Goal: Communication & Community: Answer question/provide support

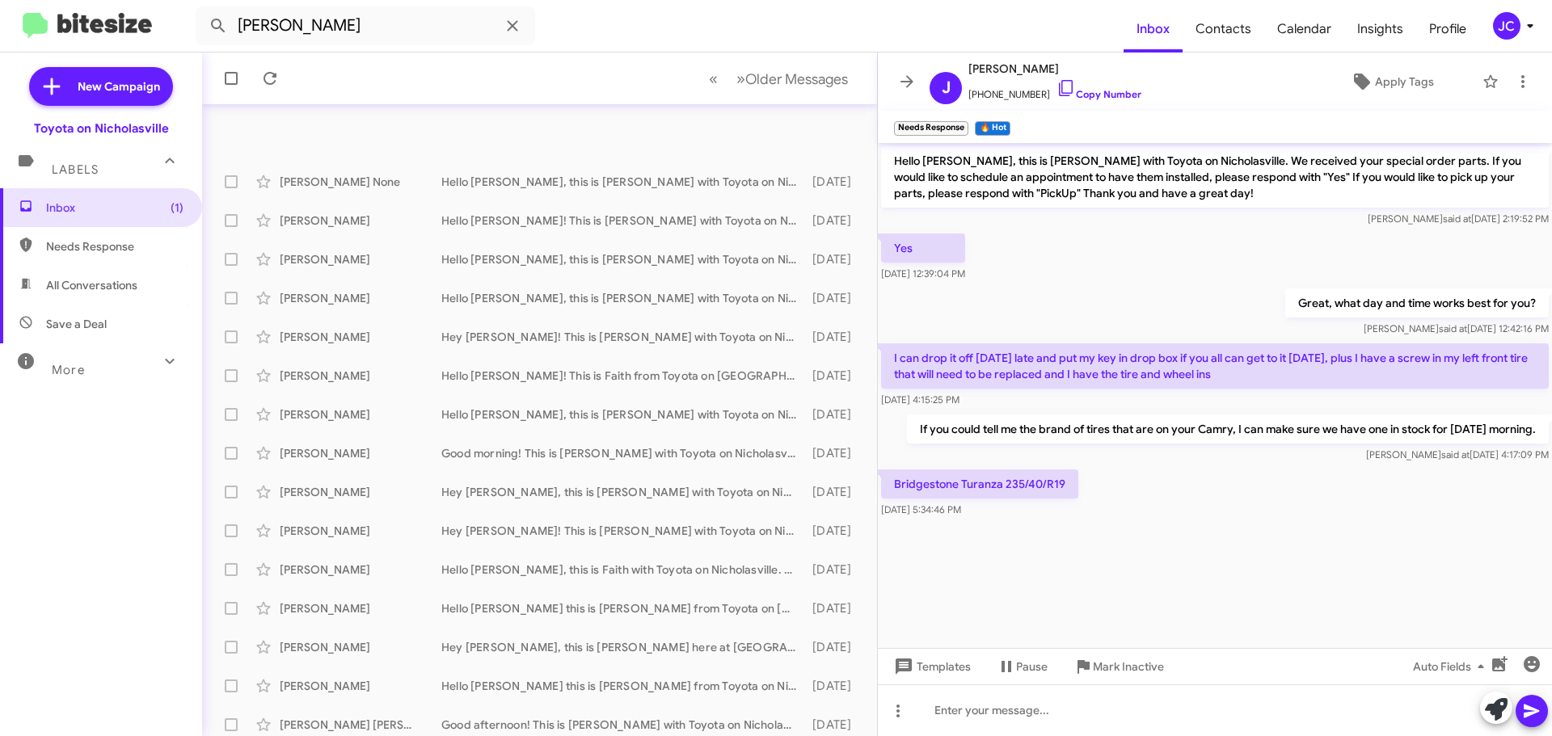
scroll to position [86, 0]
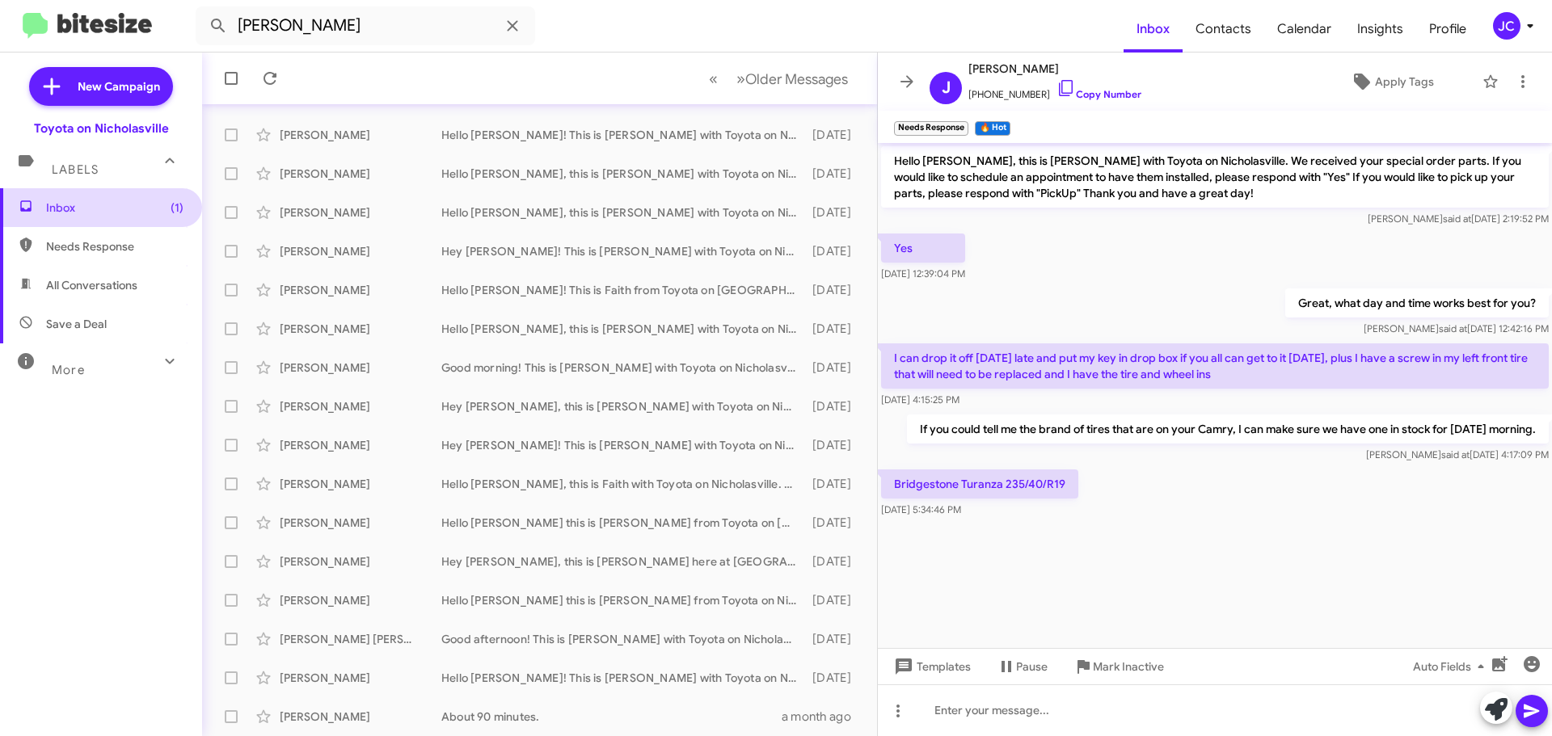
click at [126, 208] on span "Inbox (1)" at bounding box center [114, 208] width 137 height 16
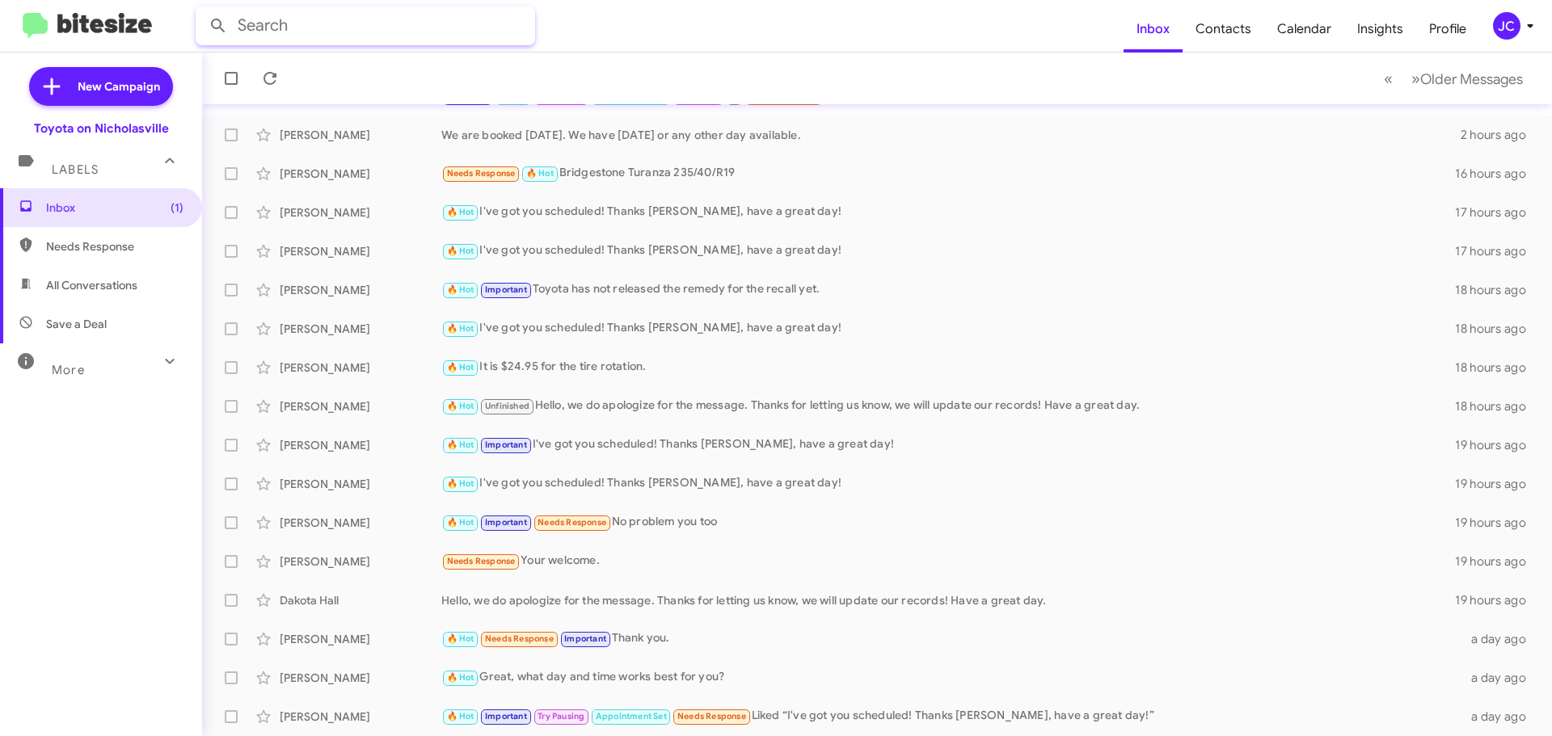
click at [308, 28] on input "text" at bounding box center [366, 25] width 340 height 39
type input "ensmin"
click at [202, 10] on button at bounding box center [218, 26] width 32 height 32
click at [359, 170] on div "[PERSON_NAME]" at bounding box center [361, 174] width 162 height 16
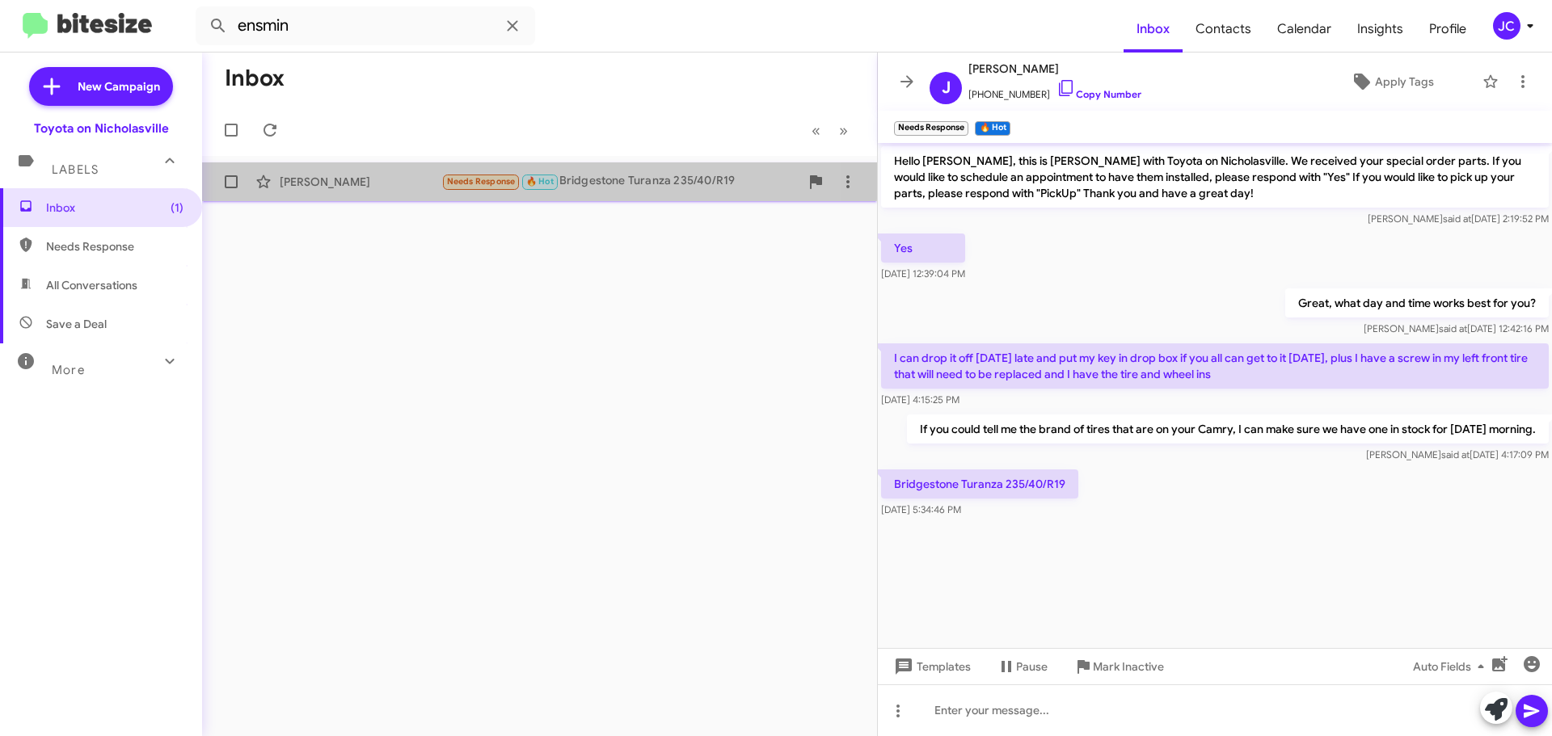
click at [346, 171] on div "John Ensminger Needs Response 🔥 Hot Bridgestone Turanza 235/40/R19 16 hours ago" at bounding box center [539, 182] width 649 height 32
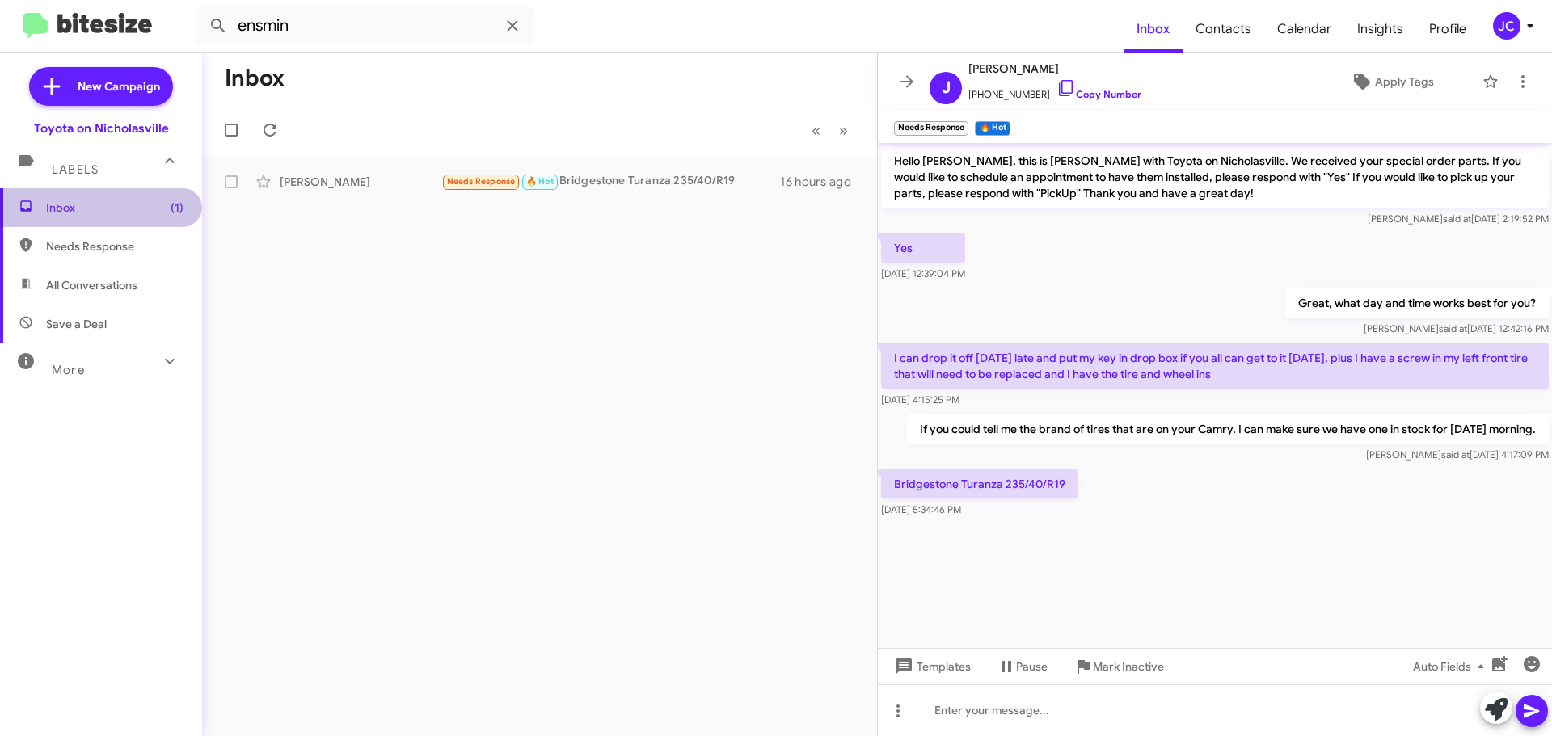
click at [124, 198] on span "Inbox (1)" at bounding box center [101, 207] width 202 height 39
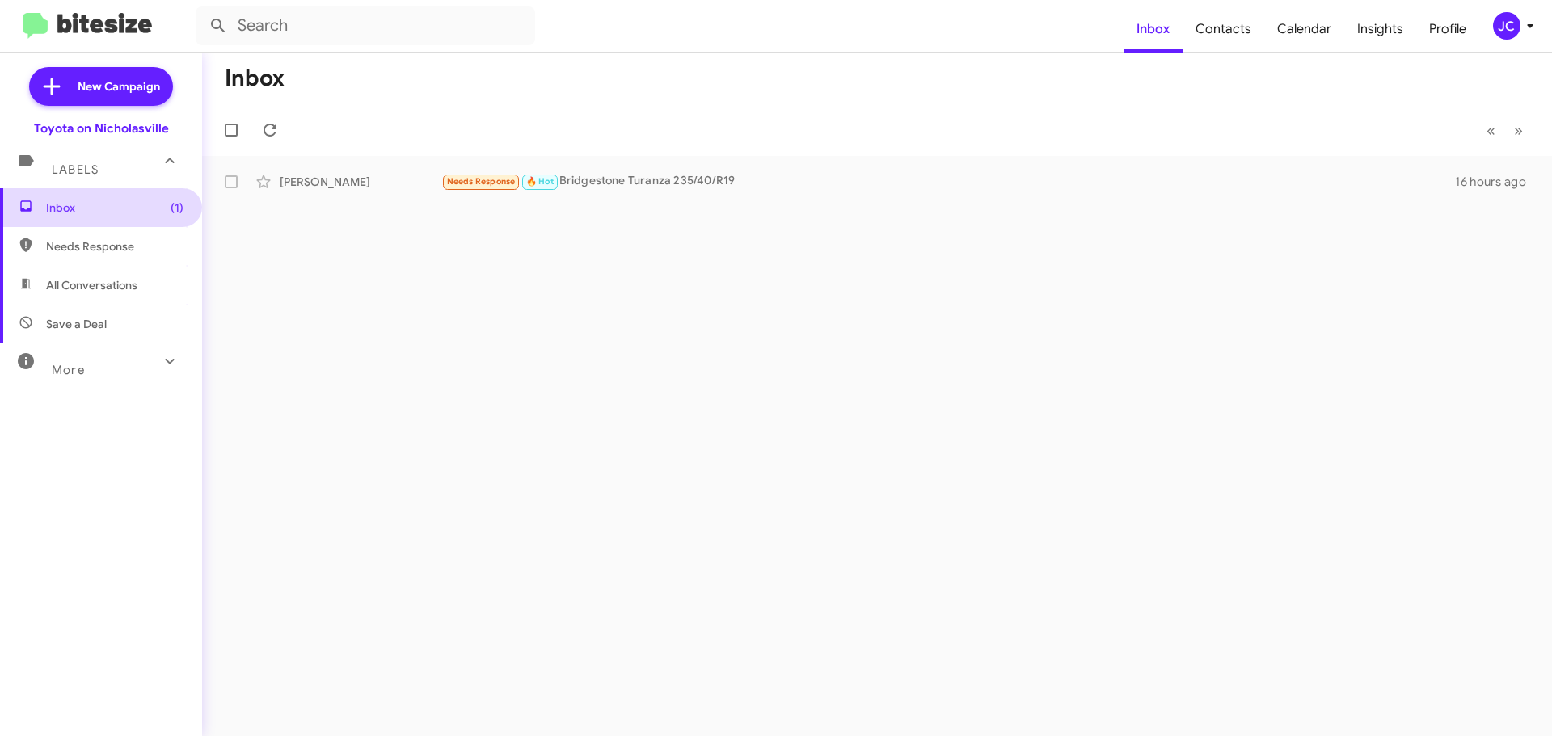
click at [141, 211] on span "Inbox (1)" at bounding box center [114, 208] width 137 height 16
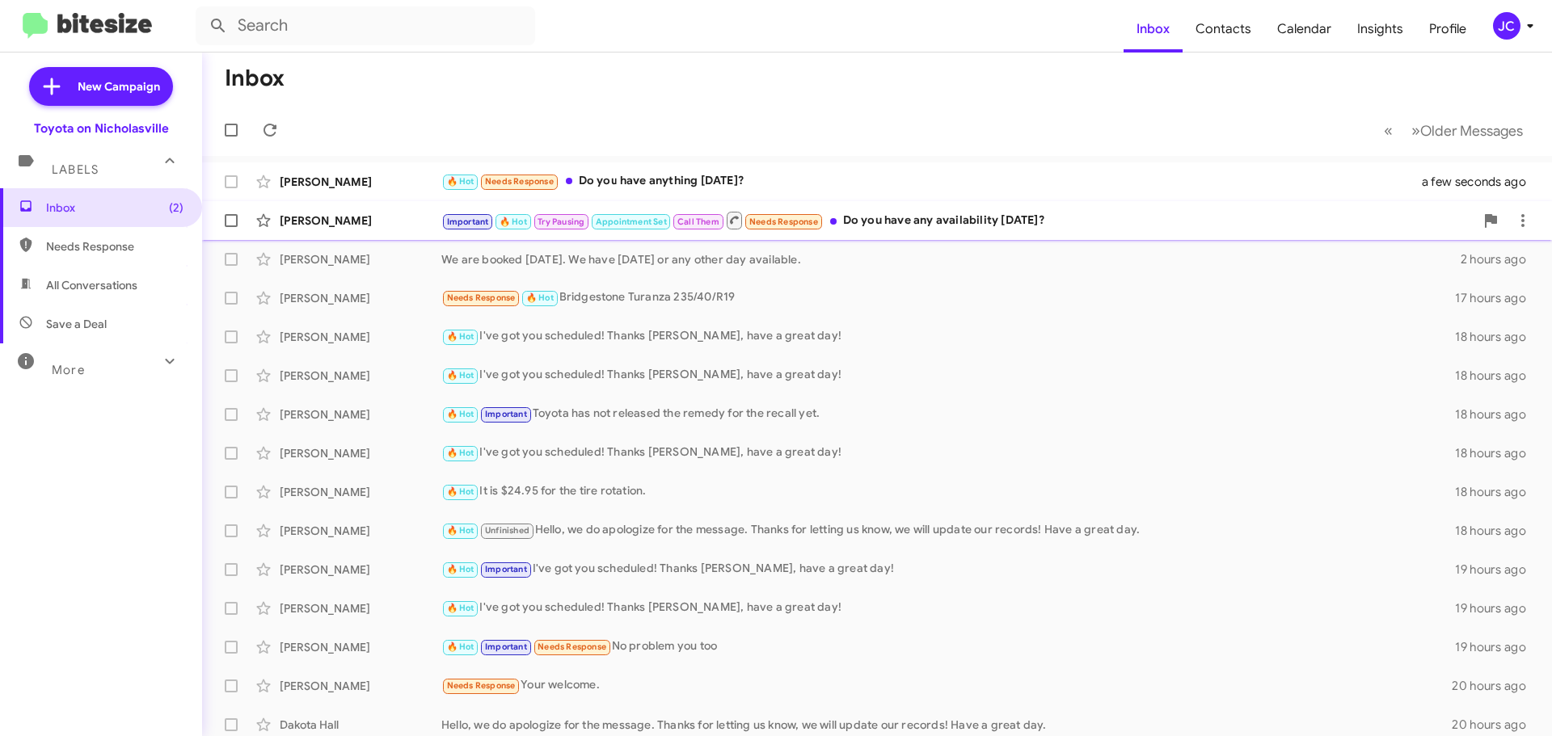
click at [351, 221] on div "[PERSON_NAME]" at bounding box center [361, 221] width 162 height 16
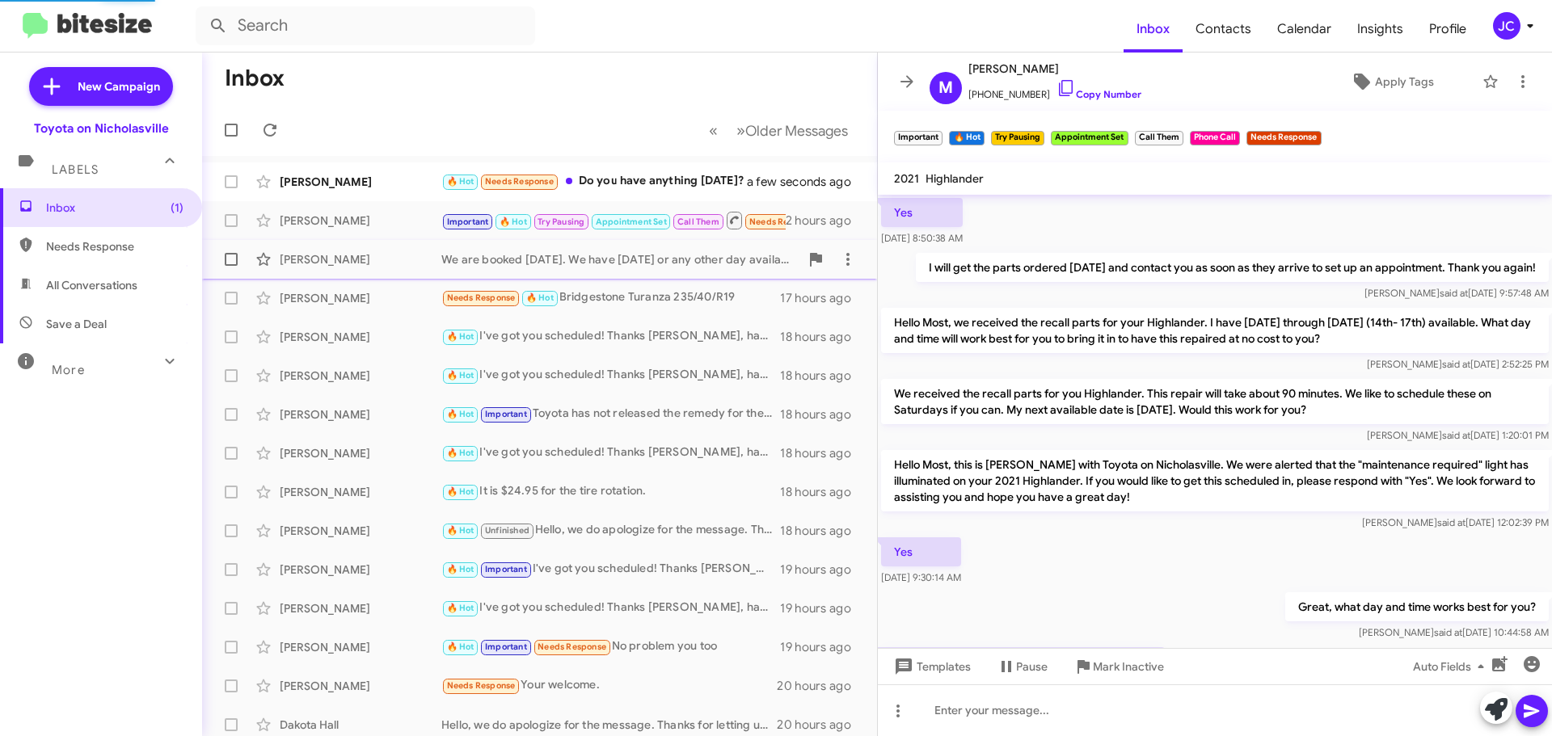
scroll to position [799, 0]
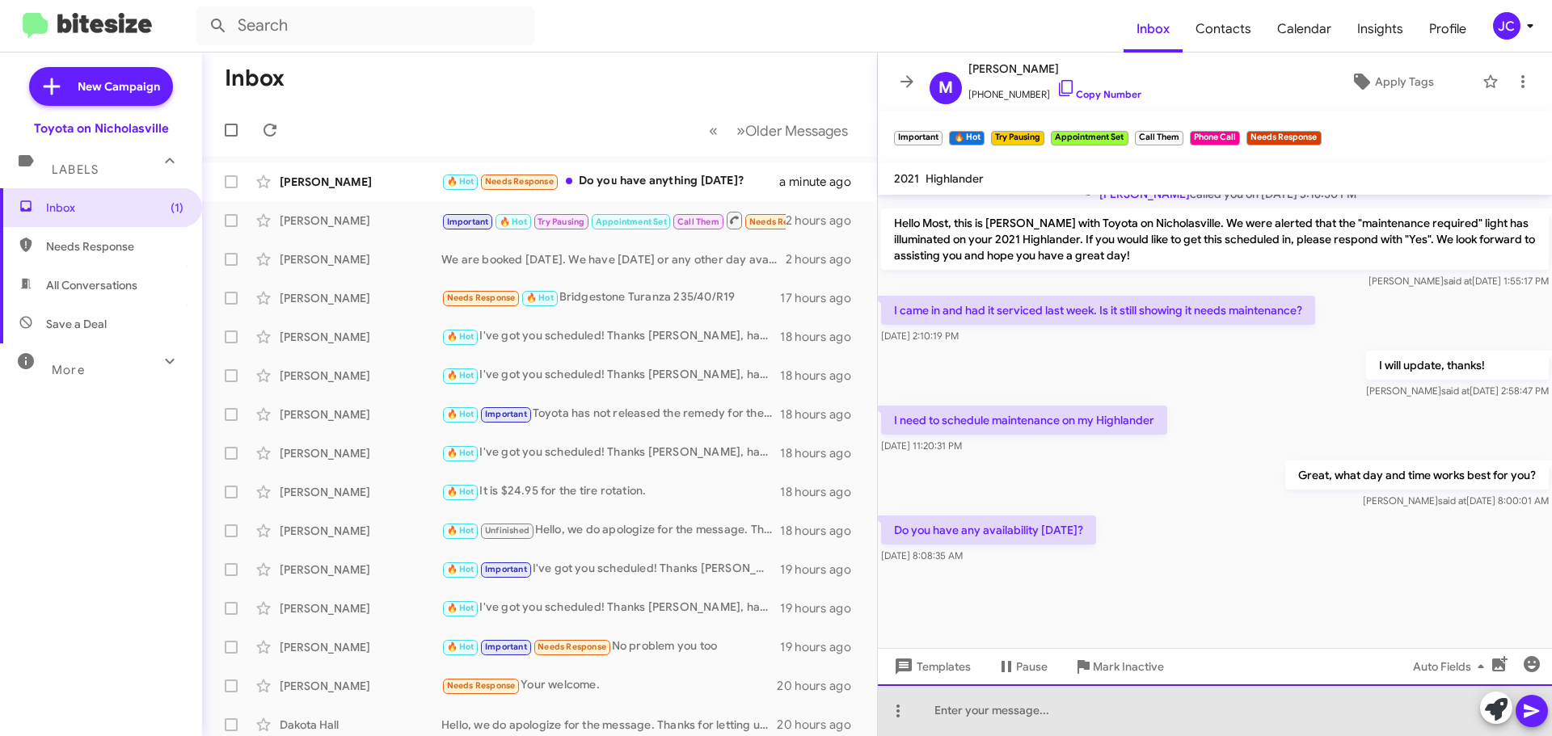
drag, startPoint x: 1344, startPoint y: 715, endPoint x: 1340, endPoint y: 731, distance: 16.1
click at [1340, 730] on div at bounding box center [1215, 711] width 674 height 52
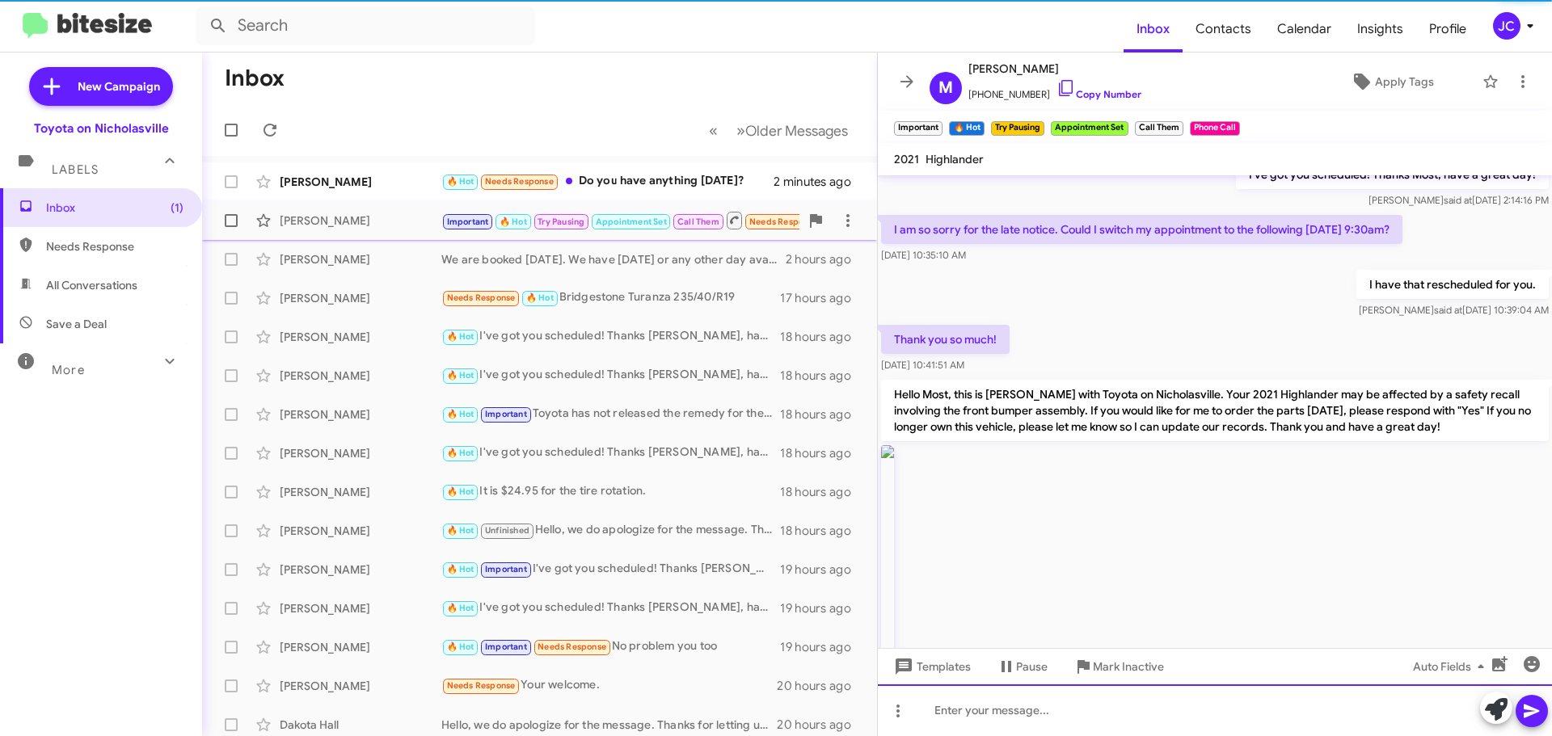
scroll to position [0, 0]
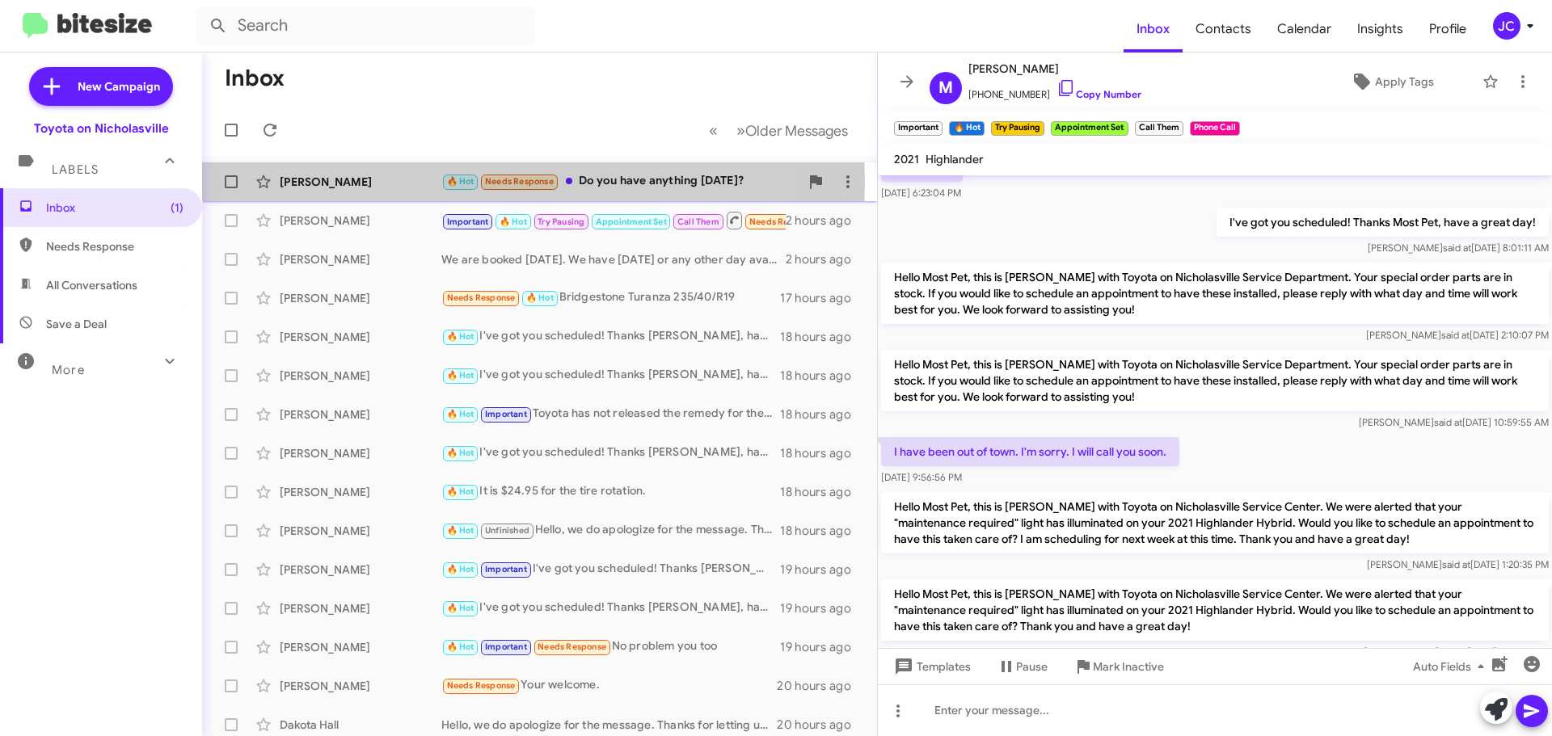
click at [318, 183] on div "[PERSON_NAME]" at bounding box center [361, 182] width 162 height 16
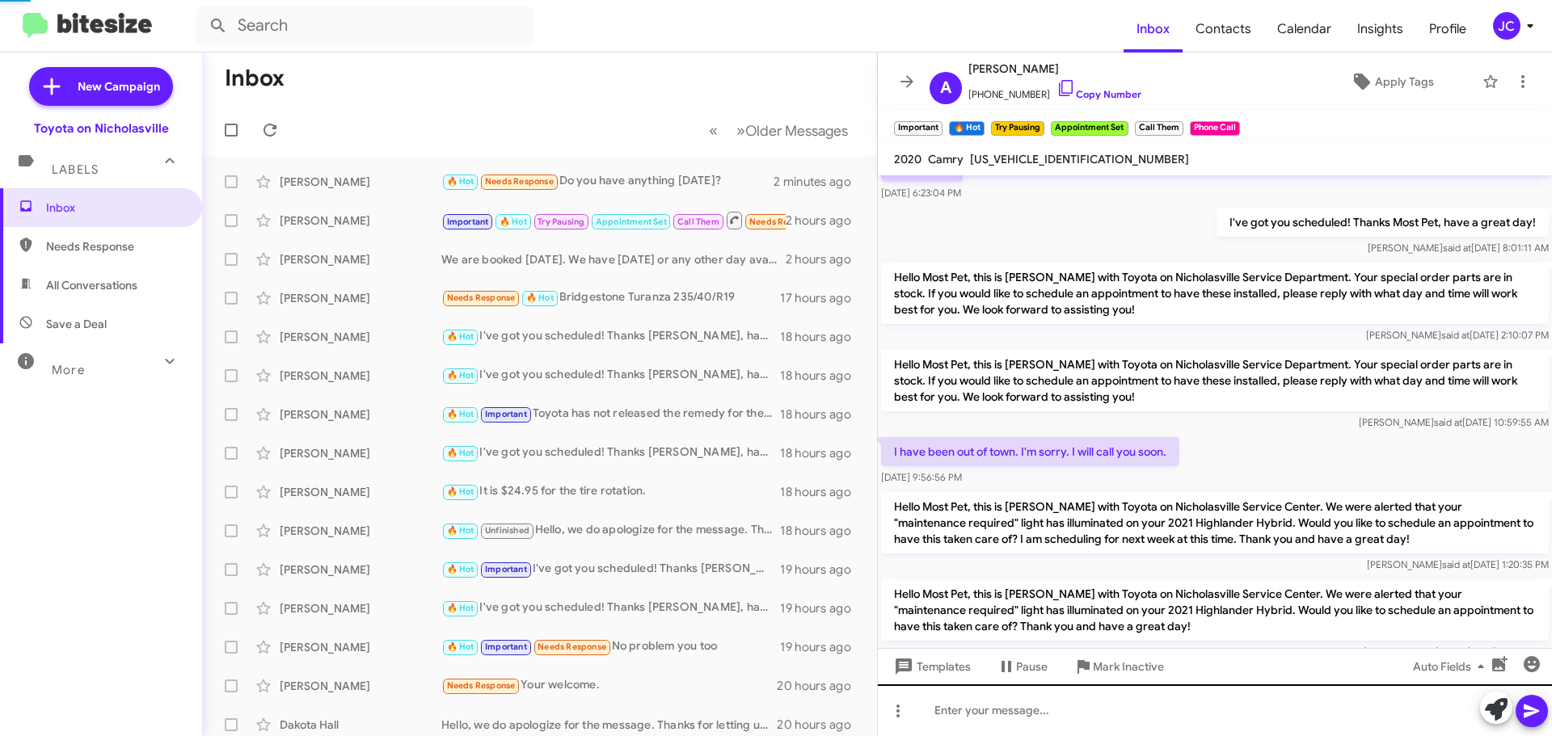
scroll to position [2459, 0]
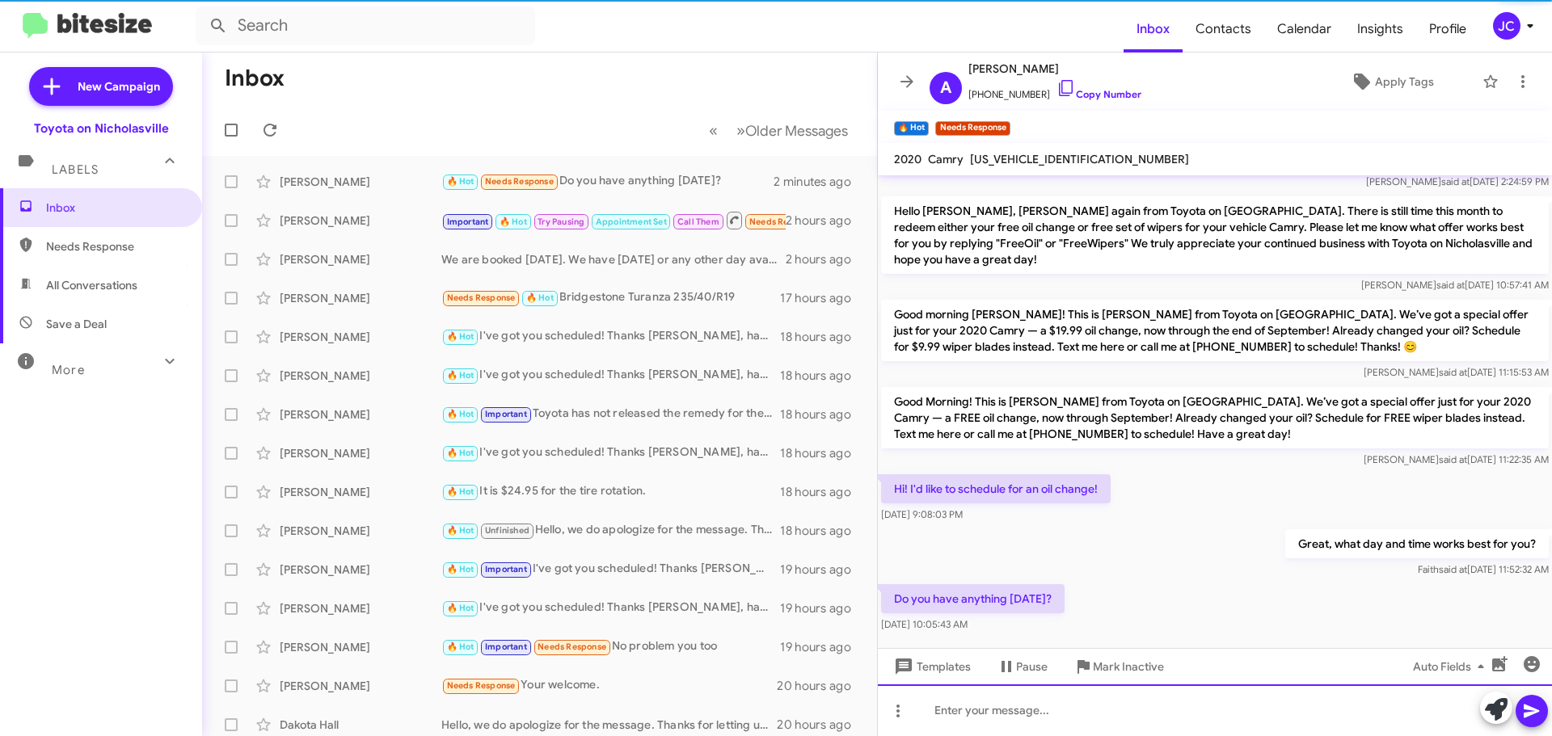
click at [1131, 721] on div at bounding box center [1215, 711] width 674 height 52
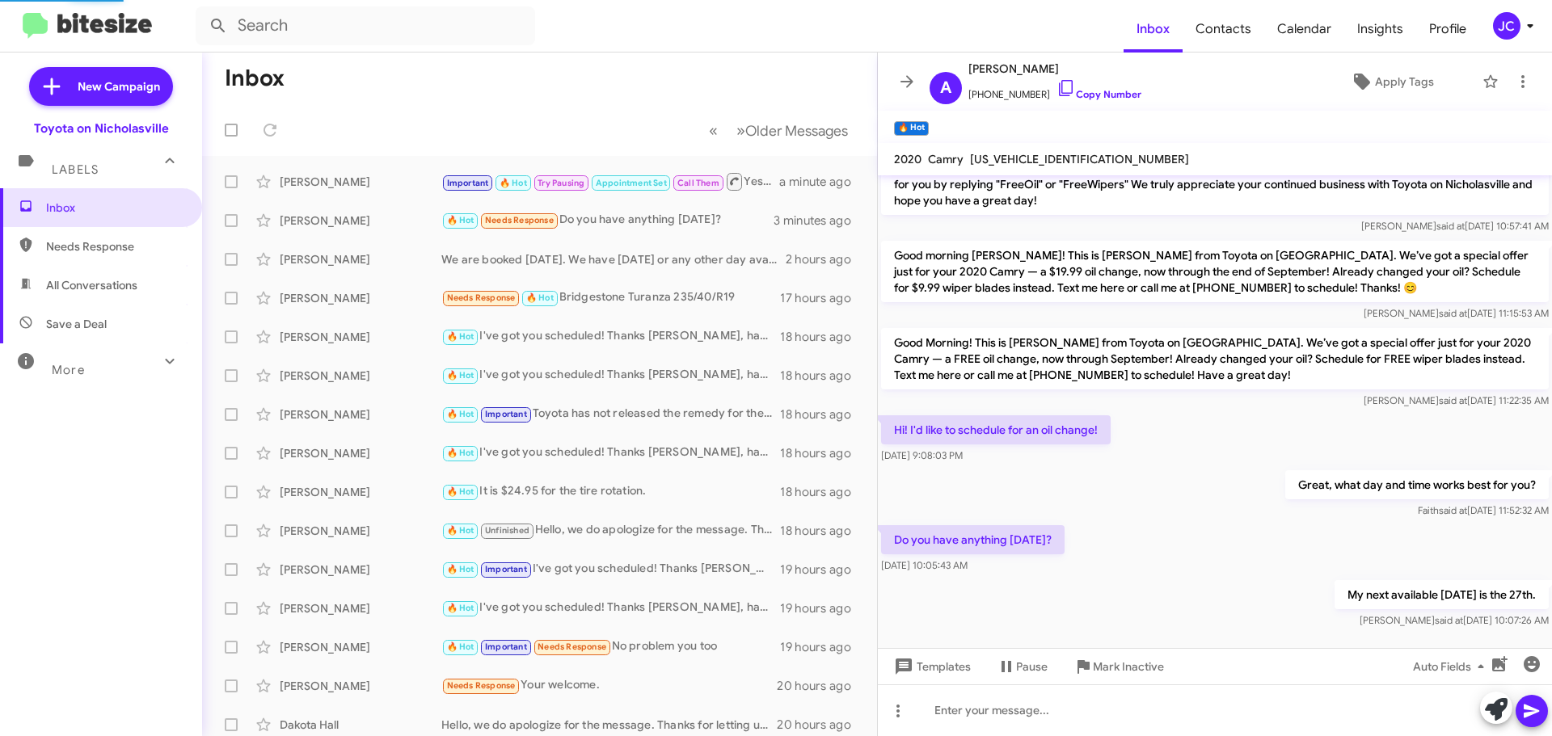
scroll to position [2486, 0]
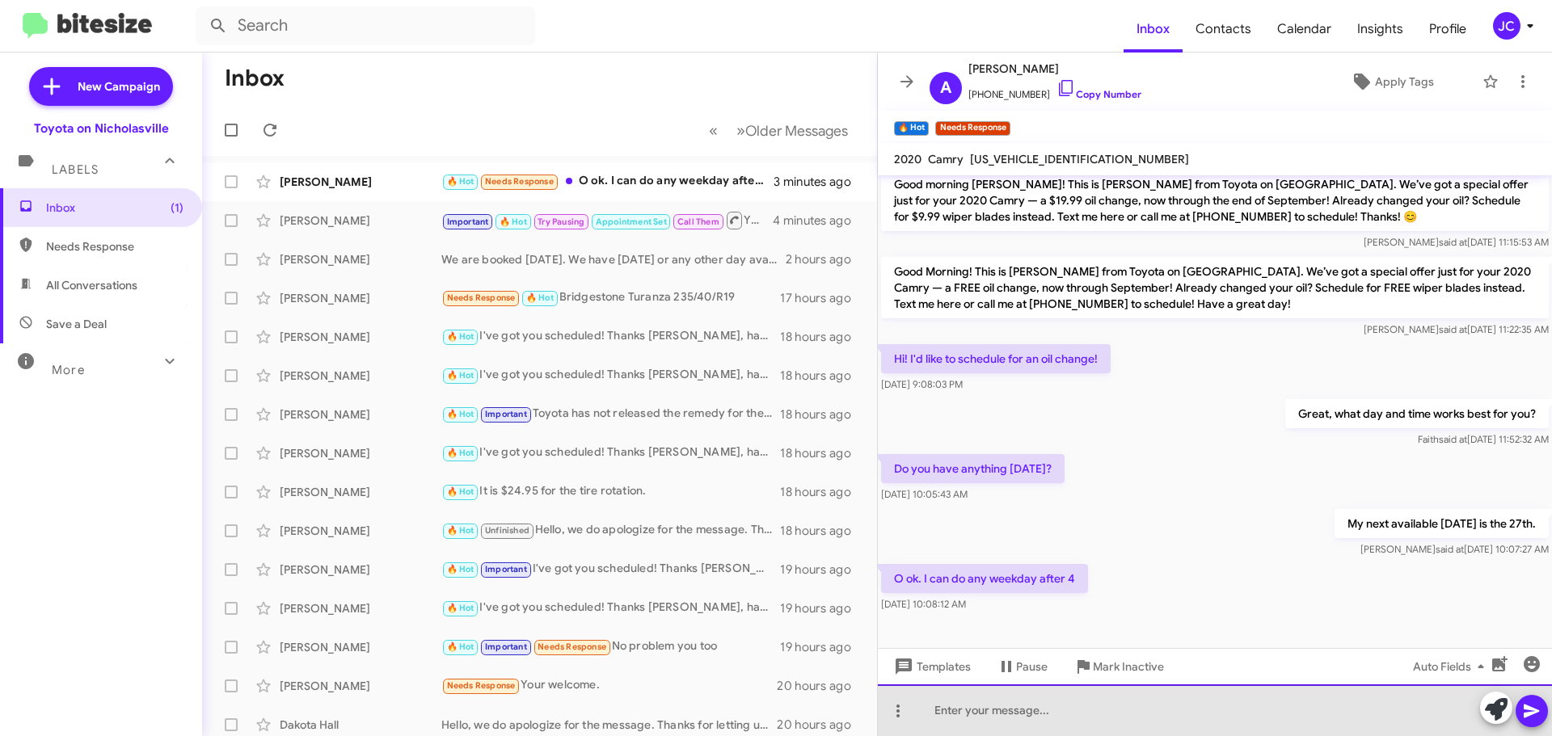
click at [1042, 709] on div at bounding box center [1215, 711] width 674 height 52
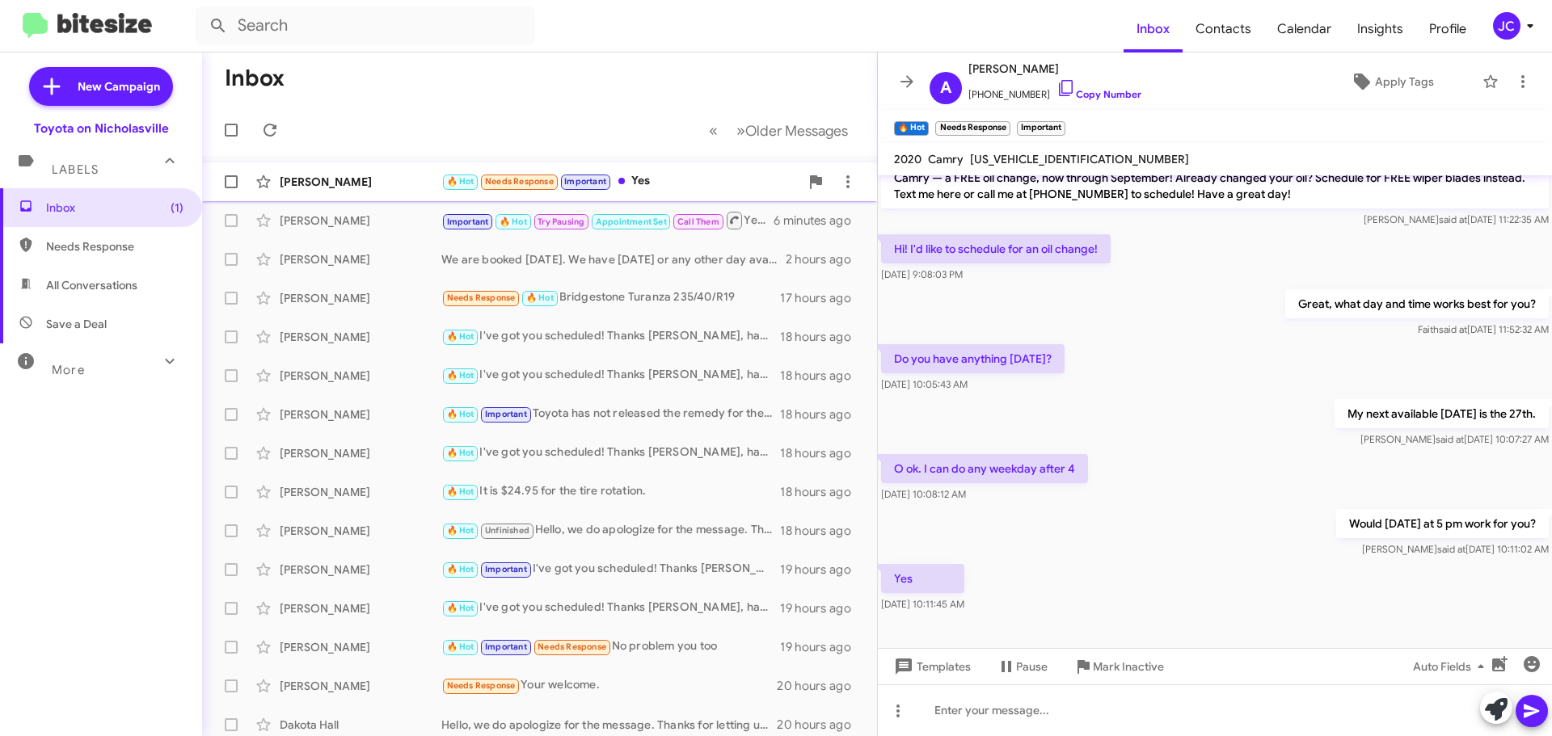
click at [364, 175] on div "[PERSON_NAME]" at bounding box center [361, 182] width 162 height 16
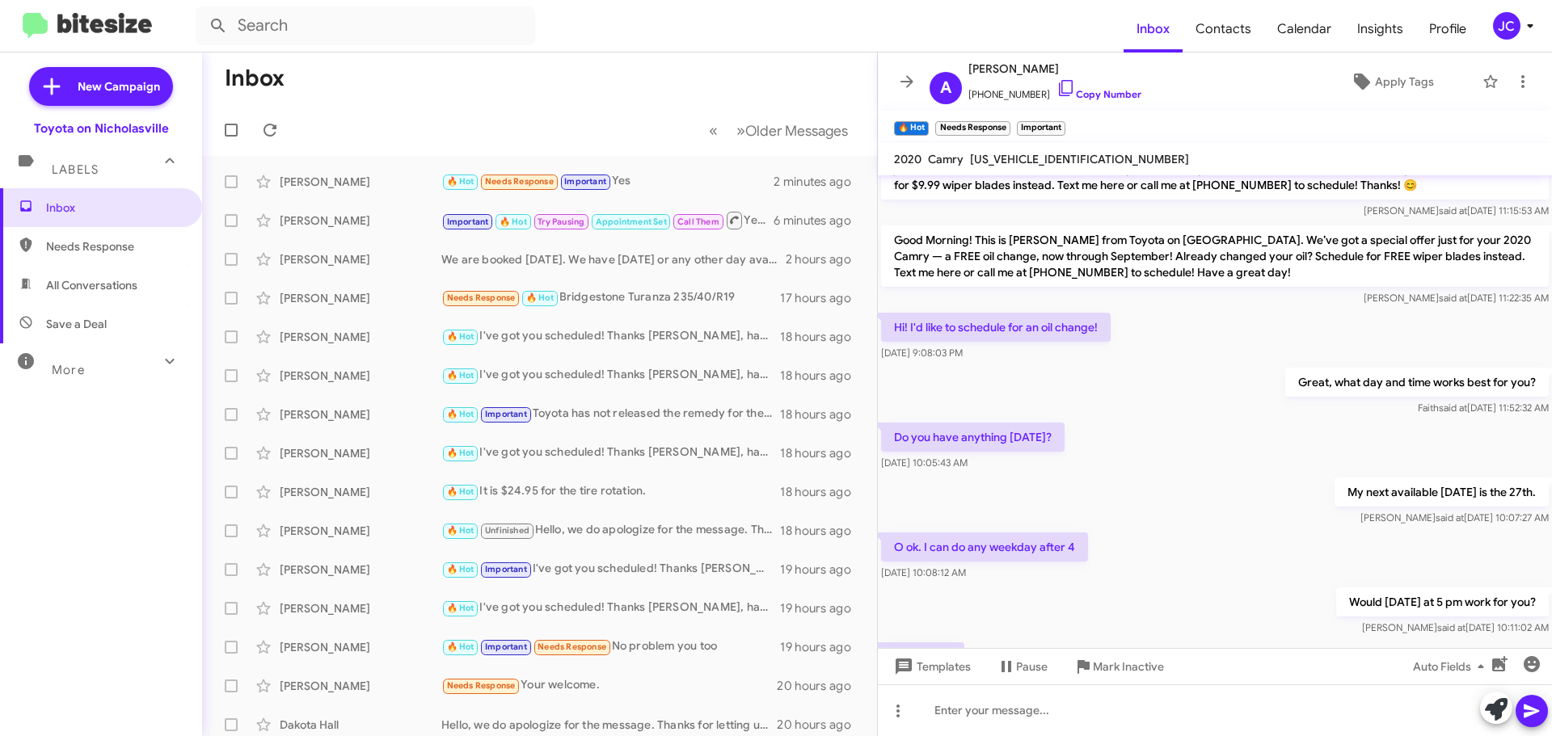
scroll to position [2243, 0]
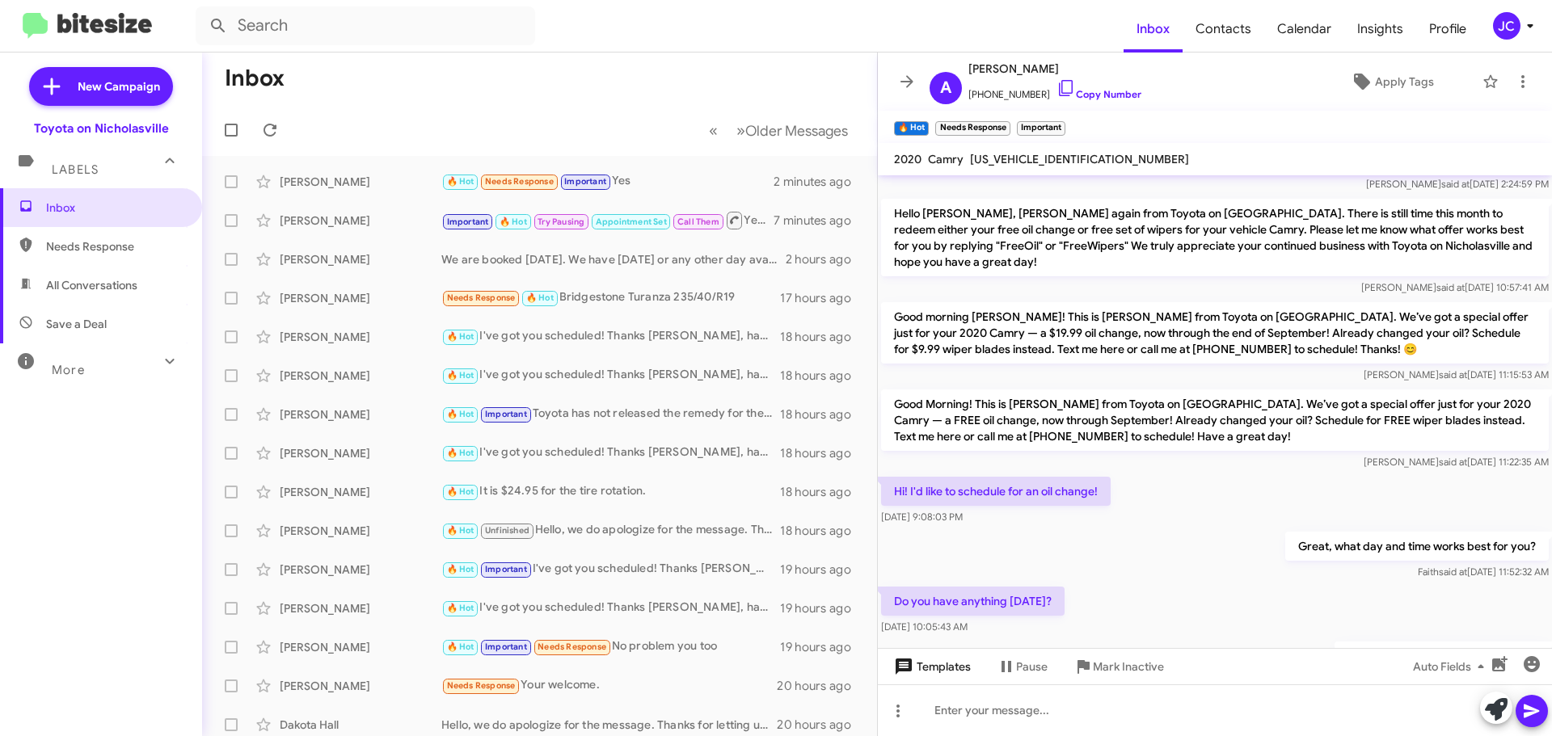
click at [939, 662] on span "Templates" at bounding box center [931, 666] width 80 height 29
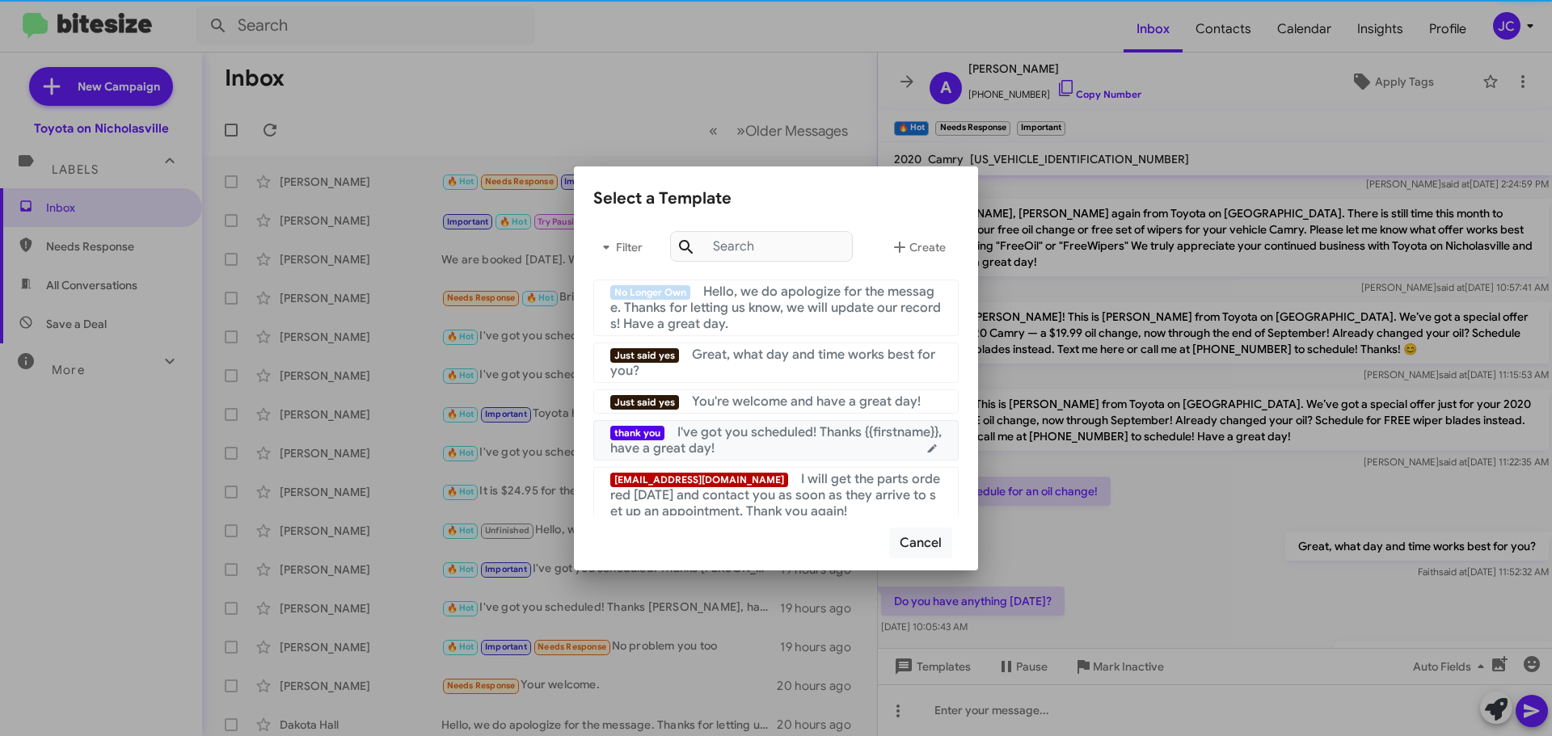
click at [808, 454] on div "thank you I've got you scheduled! Thanks {{firstname}}, have a great day!" at bounding box center [775, 440] width 331 height 32
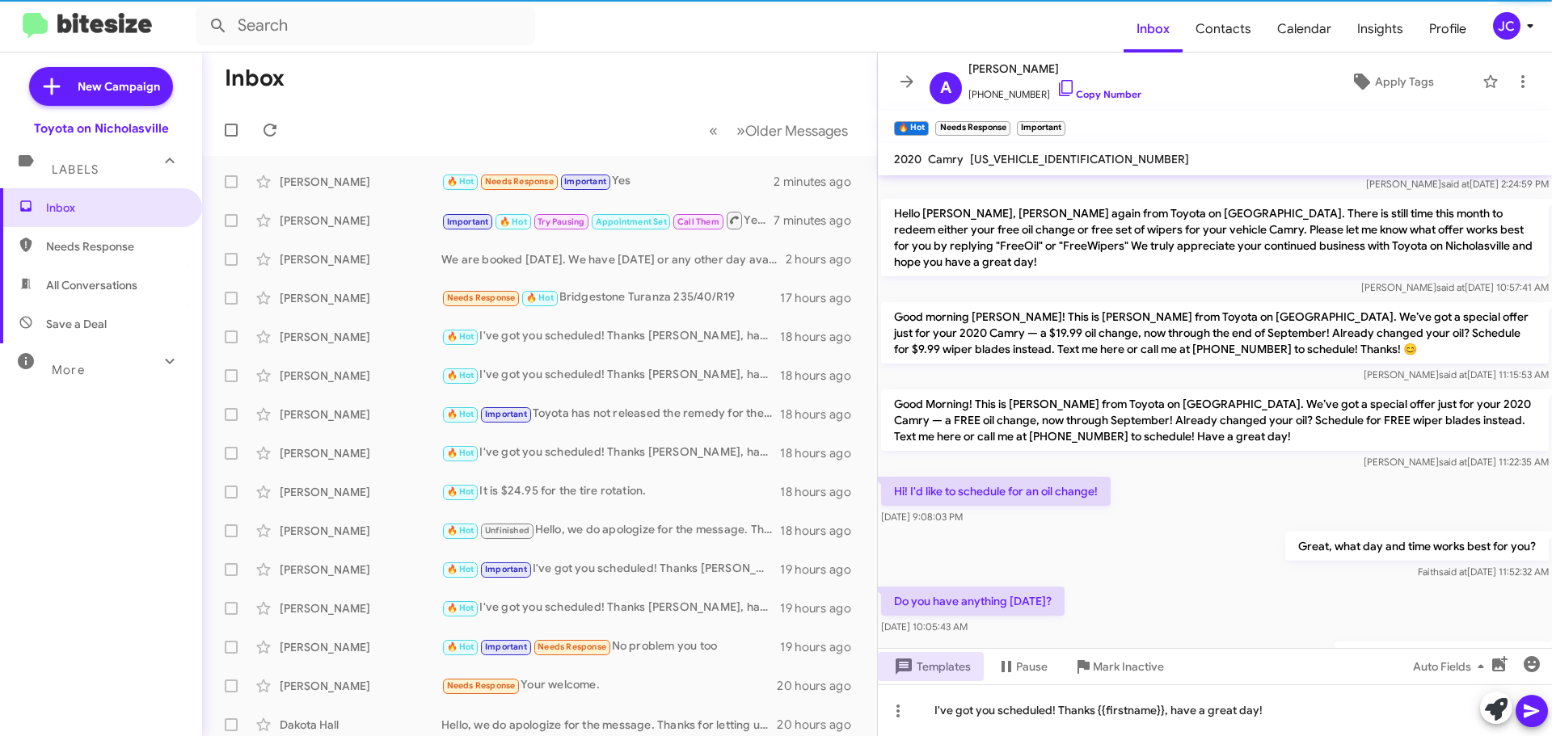
click at [1538, 702] on icon at bounding box center [1531, 711] width 19 height 19
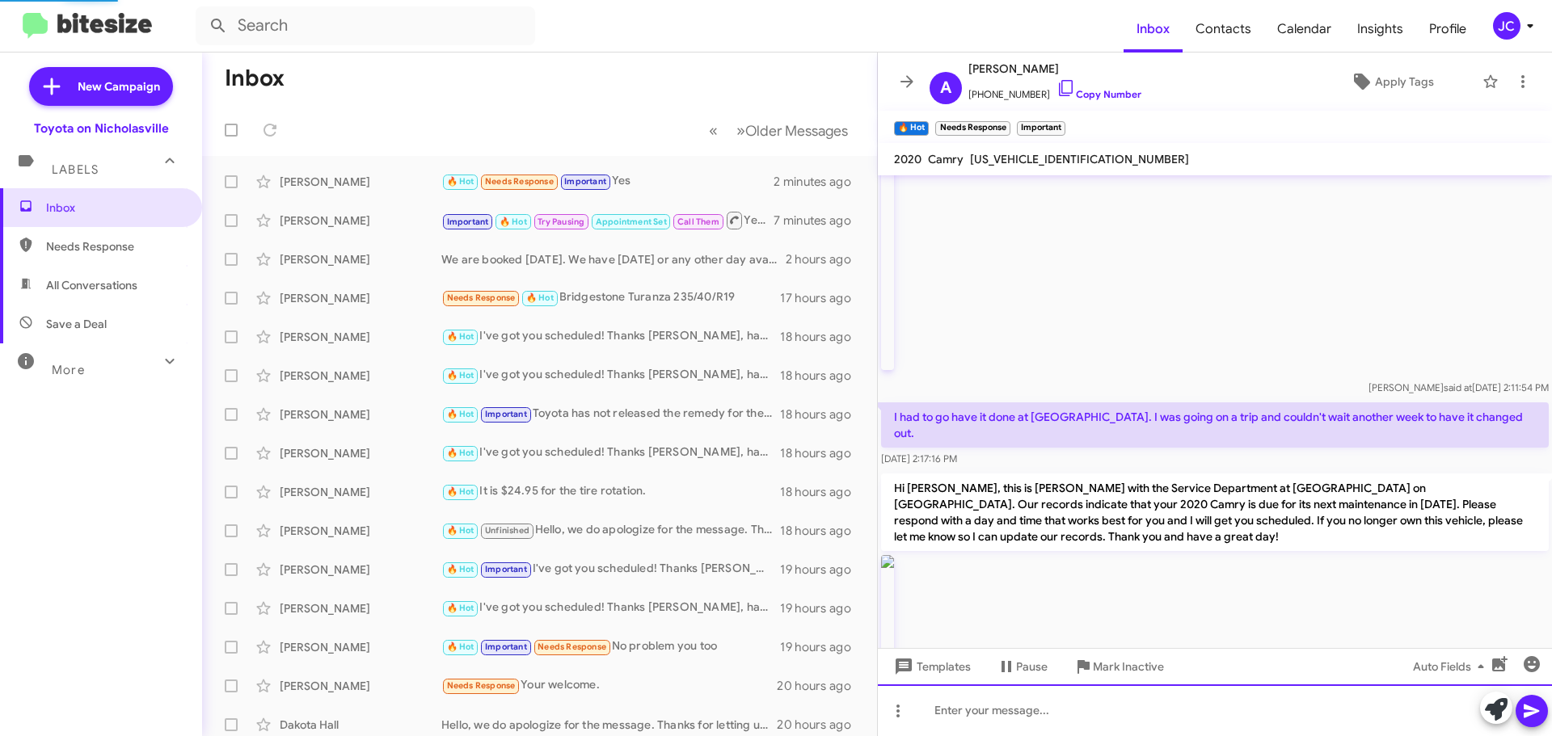
scroll to position [0, 0]
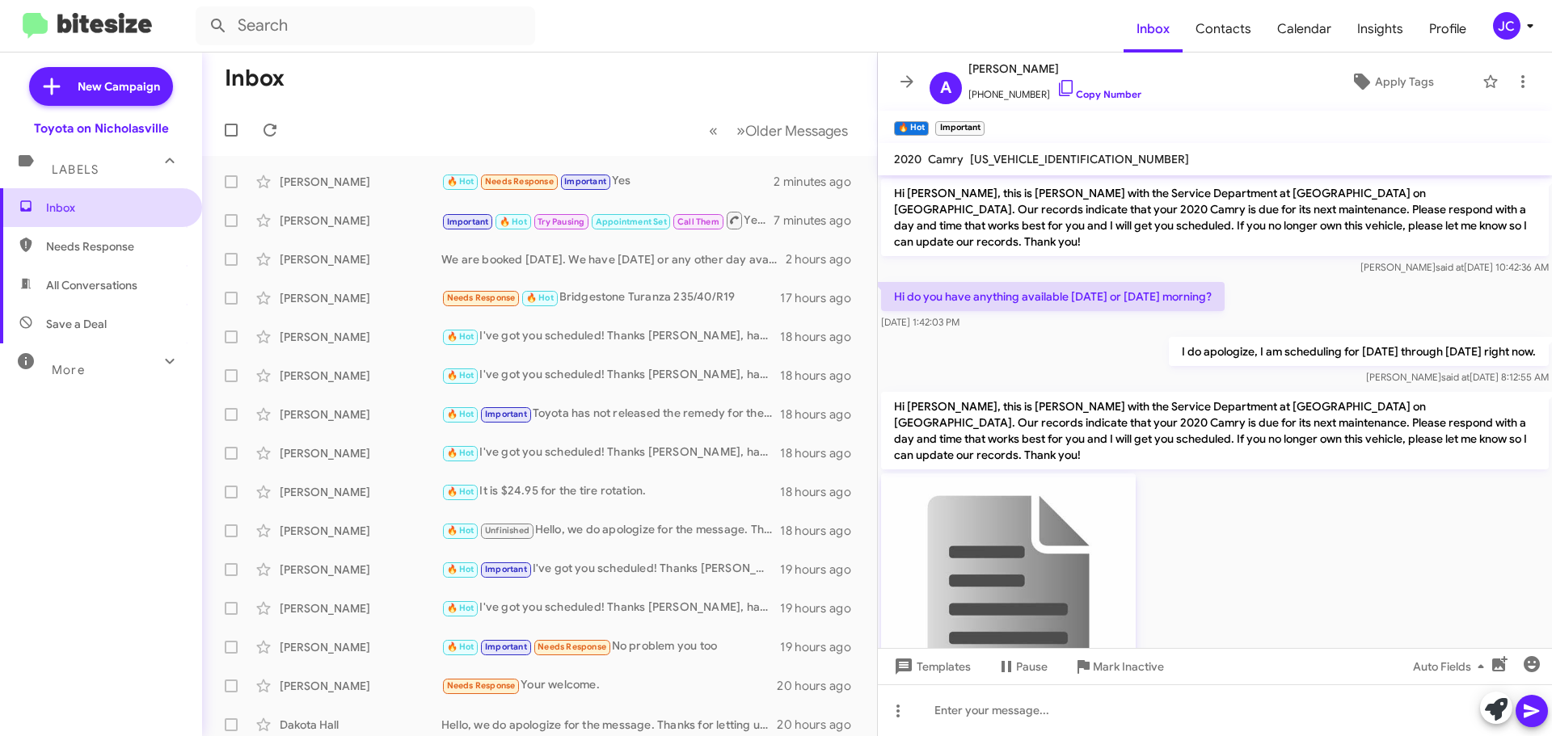
click at [118, 218] on span "Inbox" at bounding box center [101, 207] width 202 height 39
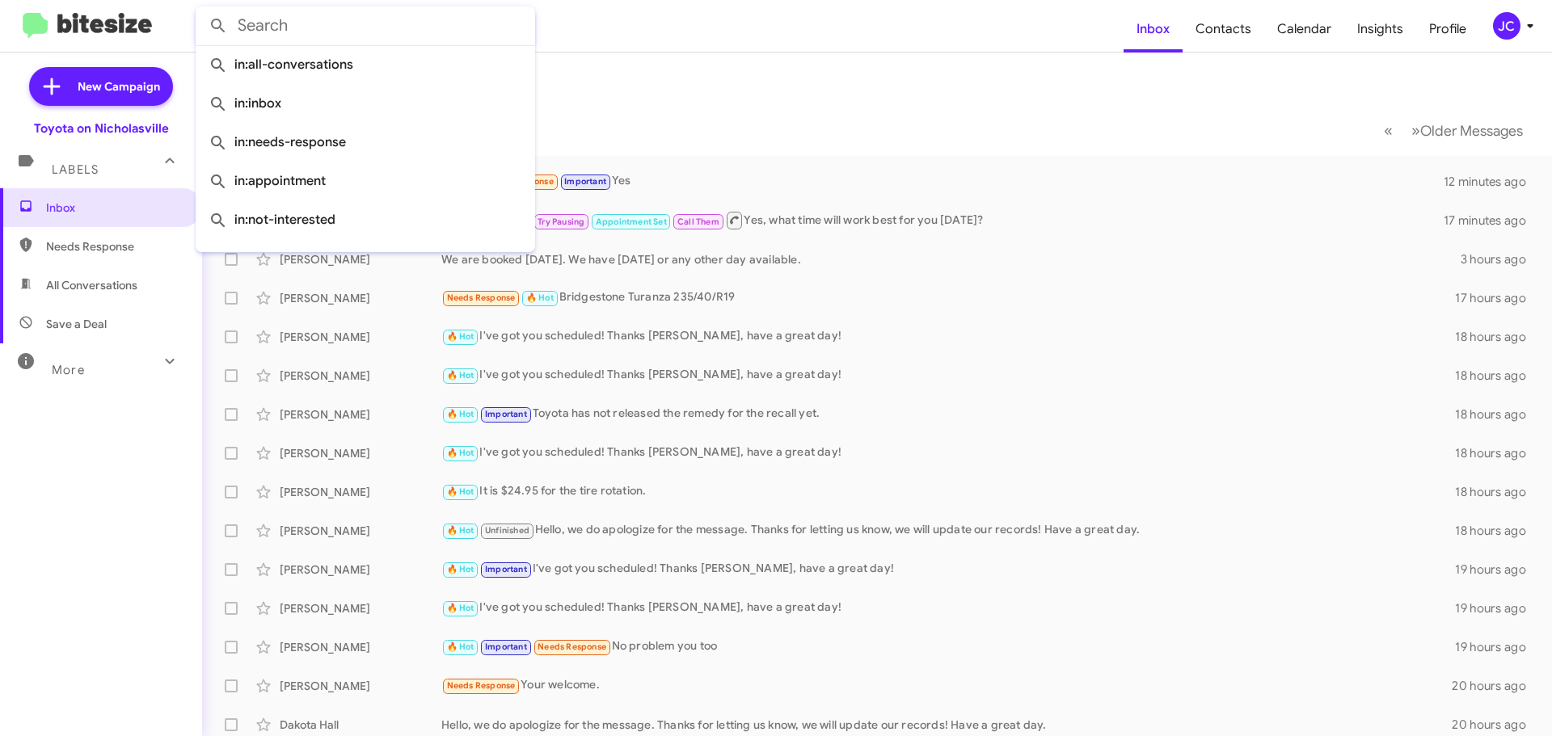
click at [303, 32] on input "text" at bounding box center [366, 25] width 340 height 39
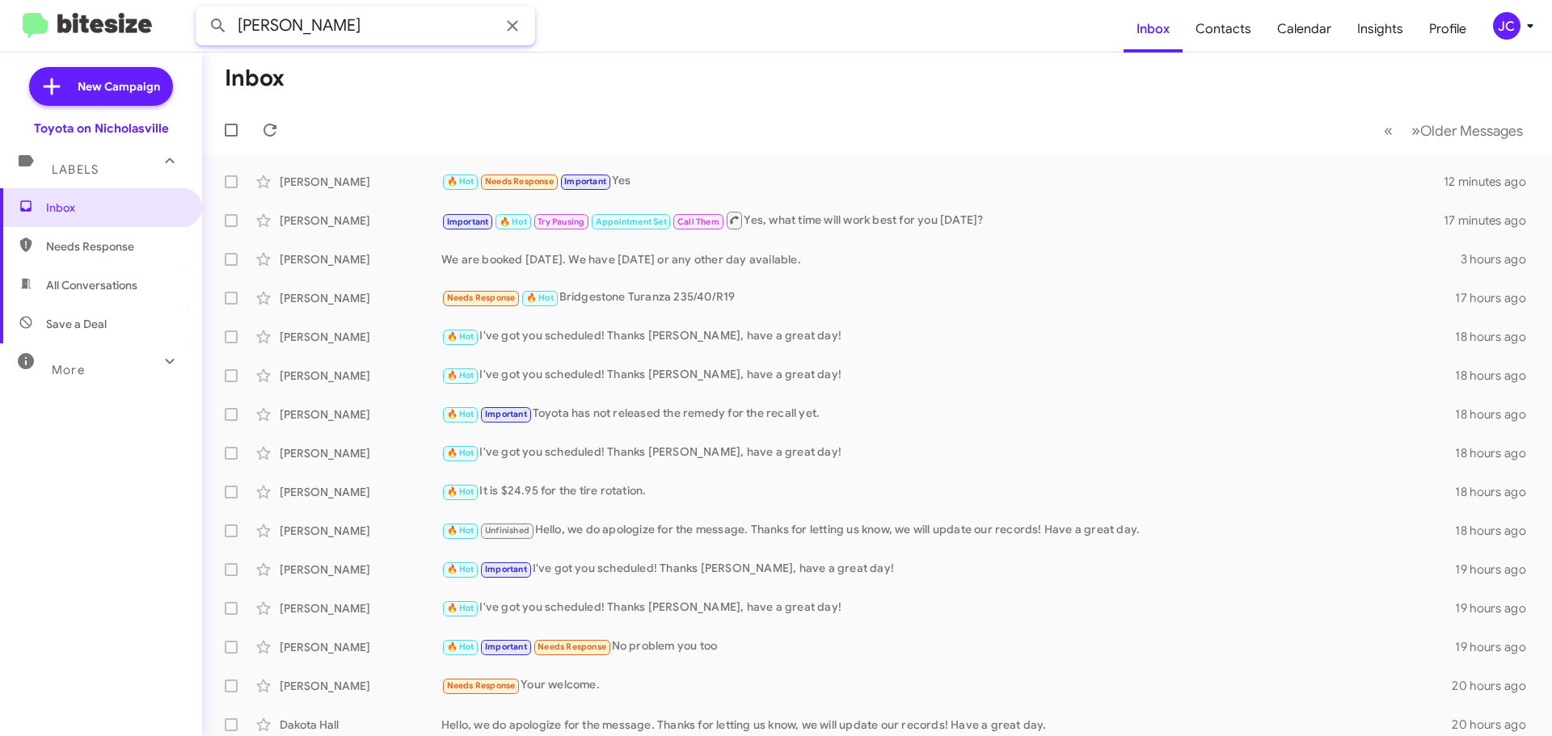
type input "[PERSON_NAME]"
click at [202, 10] on button at bounding box center [218, 26] width 32 height 32
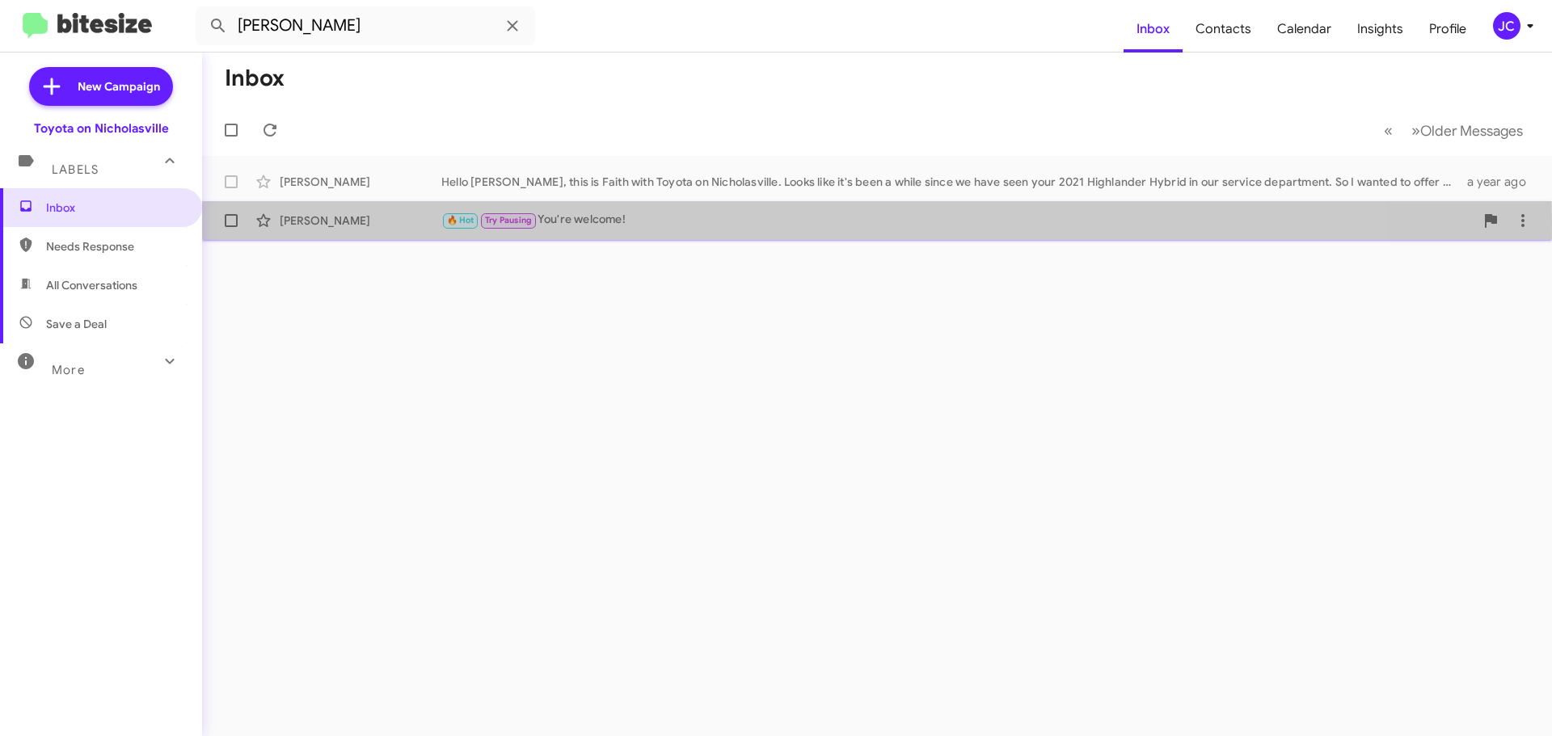
click at [340, 223] on div "[PERSON_NAME]" at bounding box center [361, 221] width 162 height 16
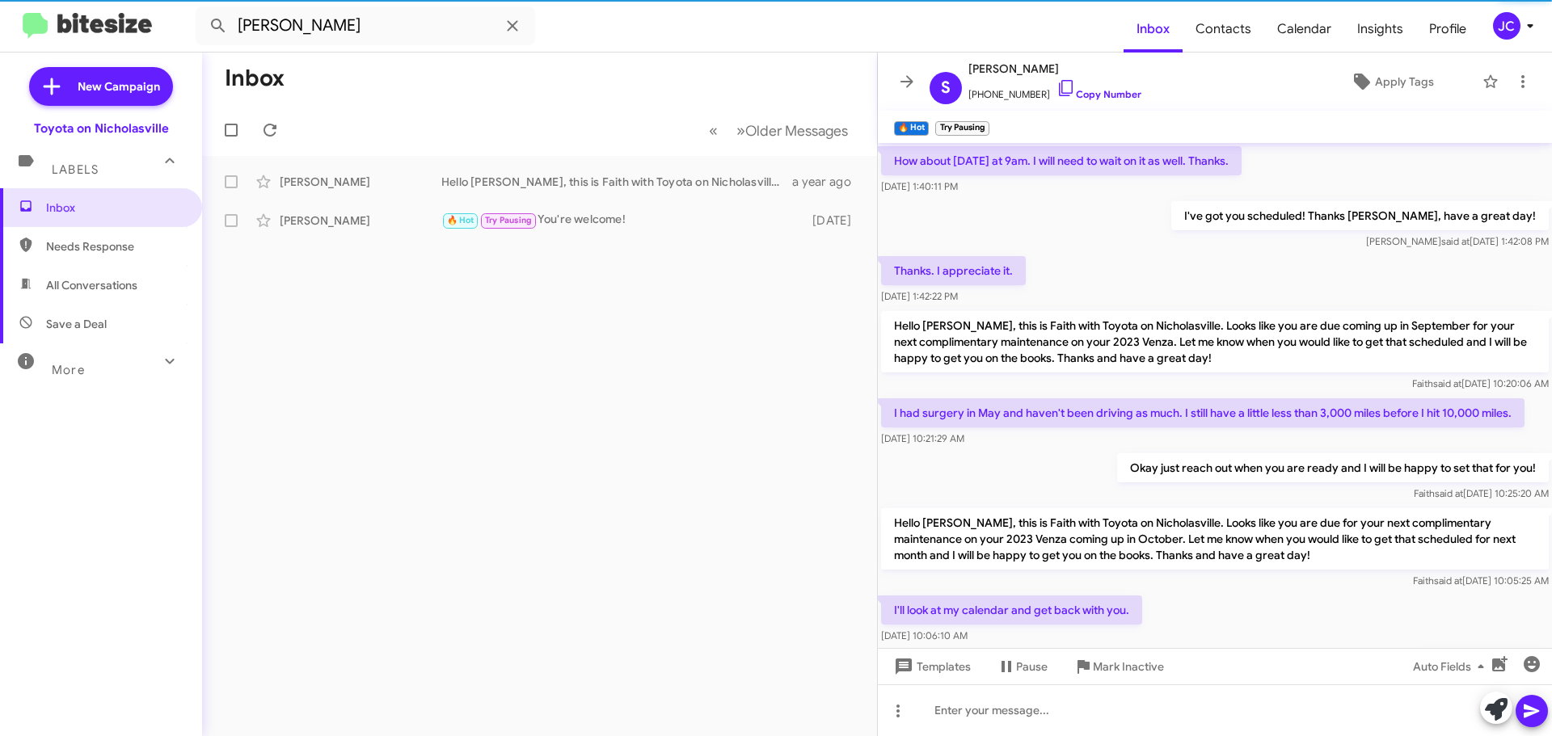
scroll to position [804, 0]
